Goal: Navigation & Orientation: Find specific page/section

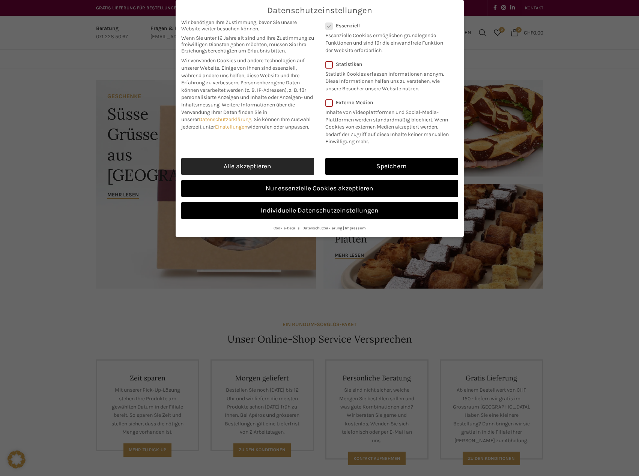
click at [233, 165] on link "Alle akzeptieren" at bounding box center [247, 166] width 133 height 17
checkbox input "true"
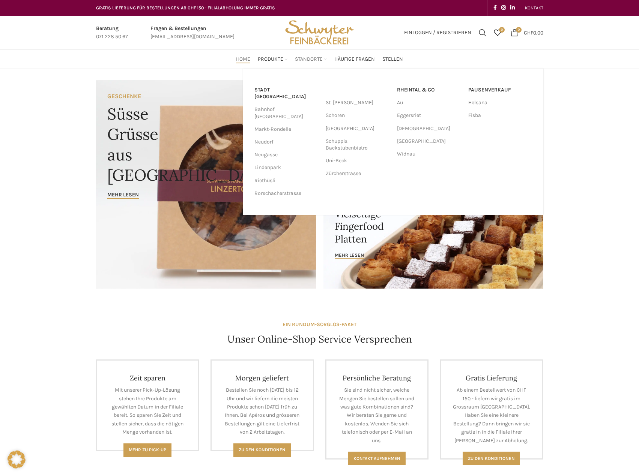
click at [309, 59] on span "Standorte" at bounding box center [309, 59] width 28 height 7
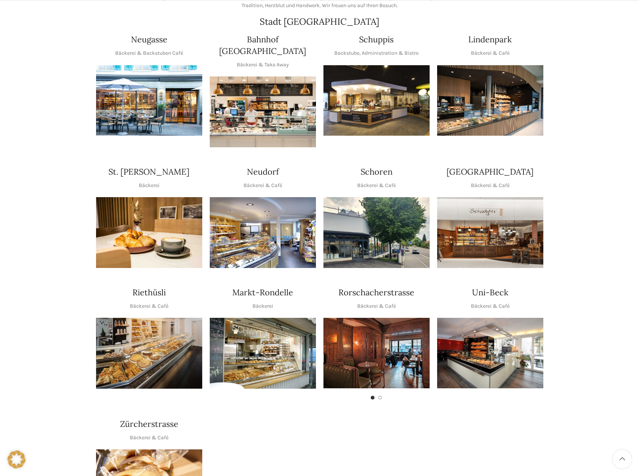
scroll to position [187, 0]
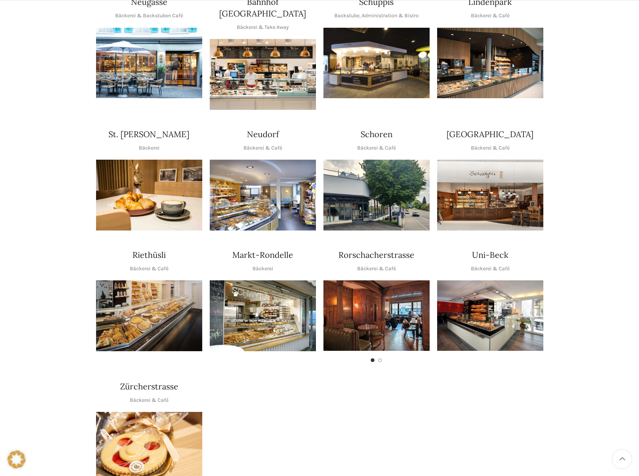
click at [487, 297] on img "1 / 1" at bounding box center [490, 315] width 106 height 70
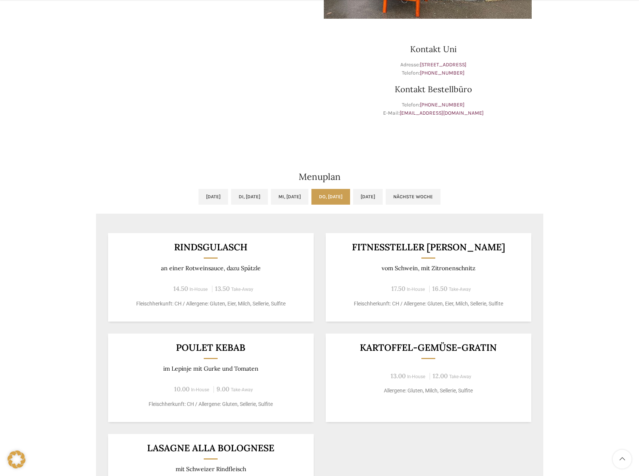
scroll to position [412, 0]
